Goal: Information Seeking & Learning: Learn about a topic

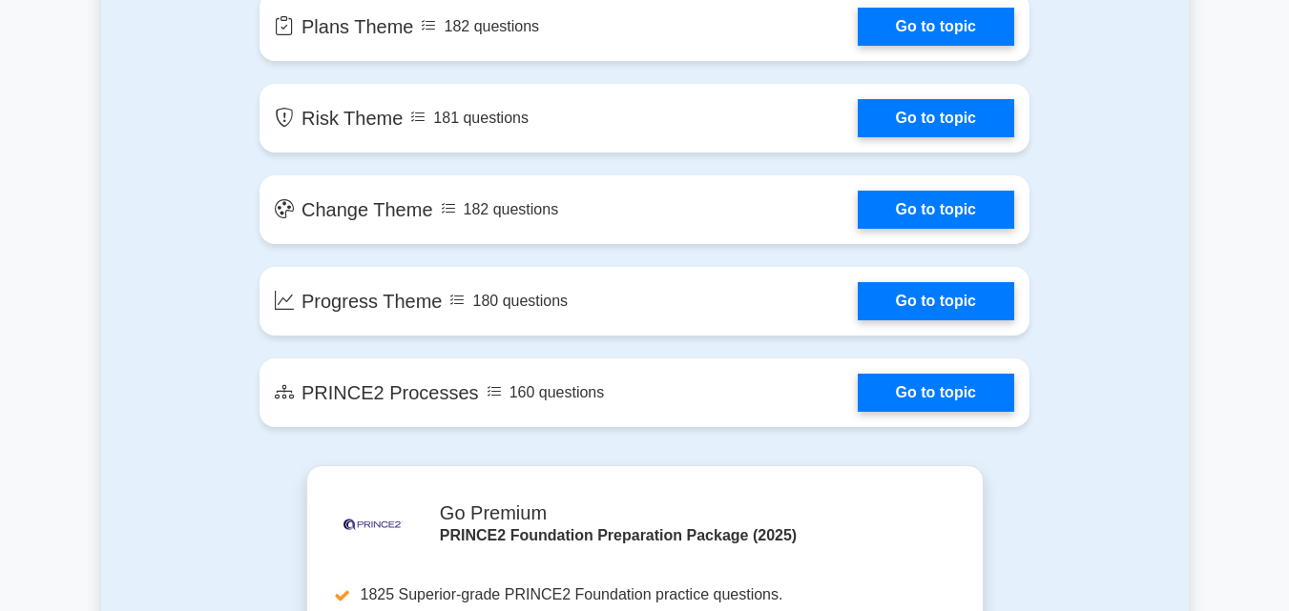
scroll to position [1646, 0]
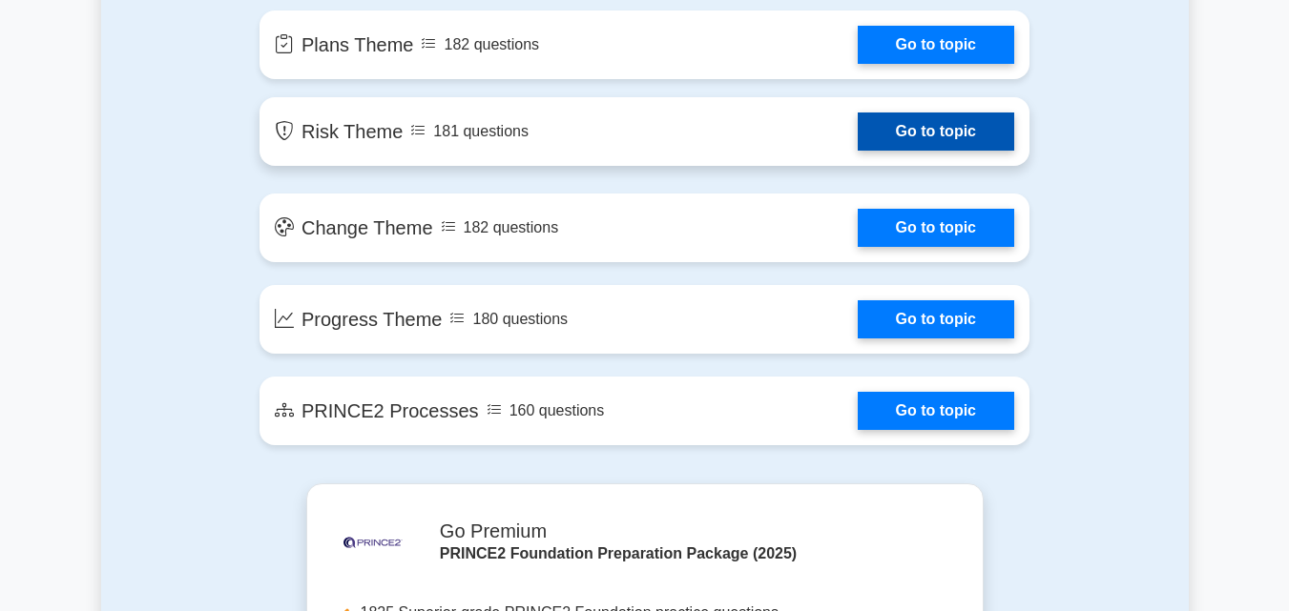
click at [923, 132] on link "Go to topic" at bounding box center [936, 132] width 156 height 38
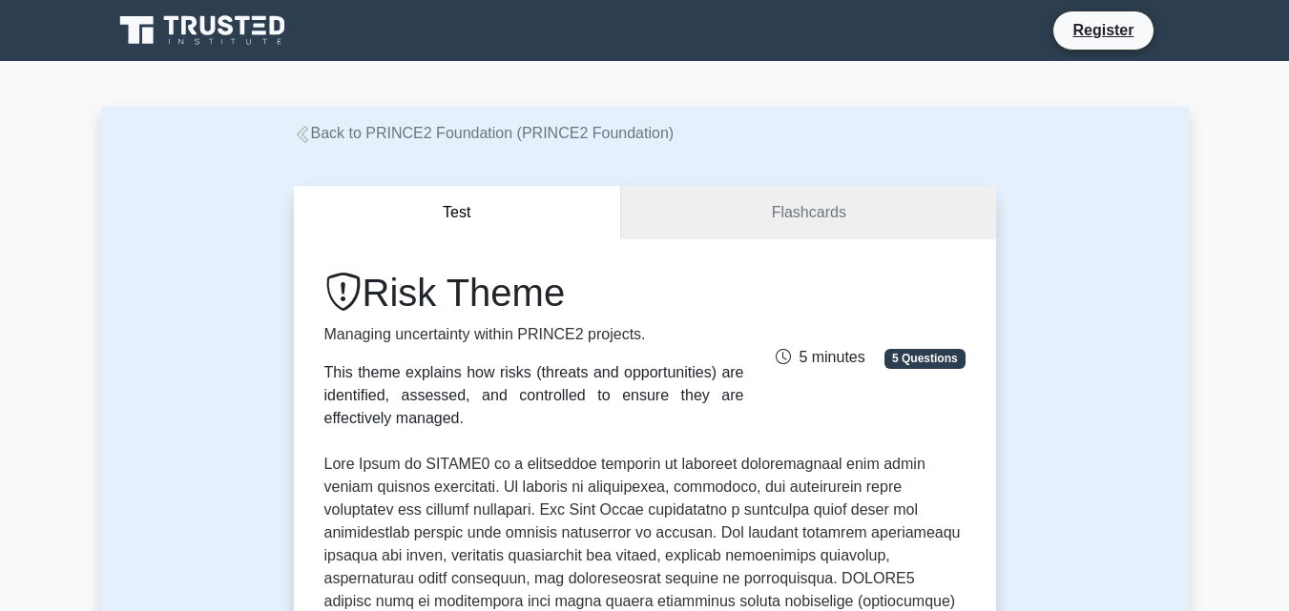
click at [398, 198] on button "Test" at bounding box center [458, 213] width 328 height 54
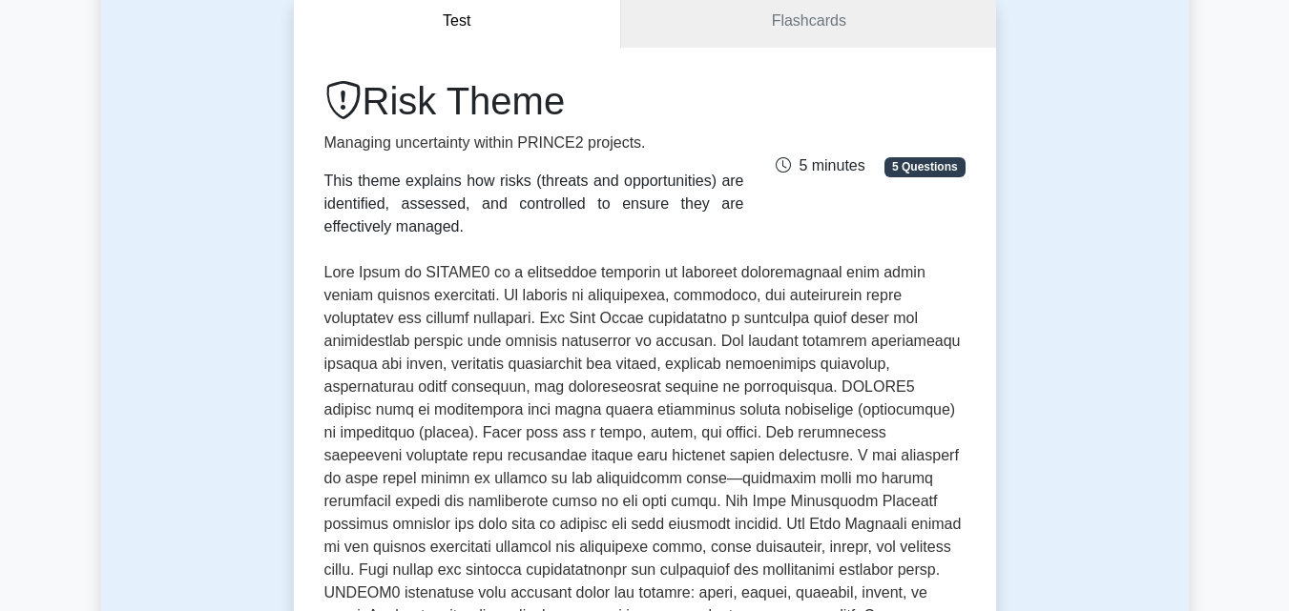
scroll to position [191, 0]
